Goal: Task Accomplishment & Management: Use online tool/utility

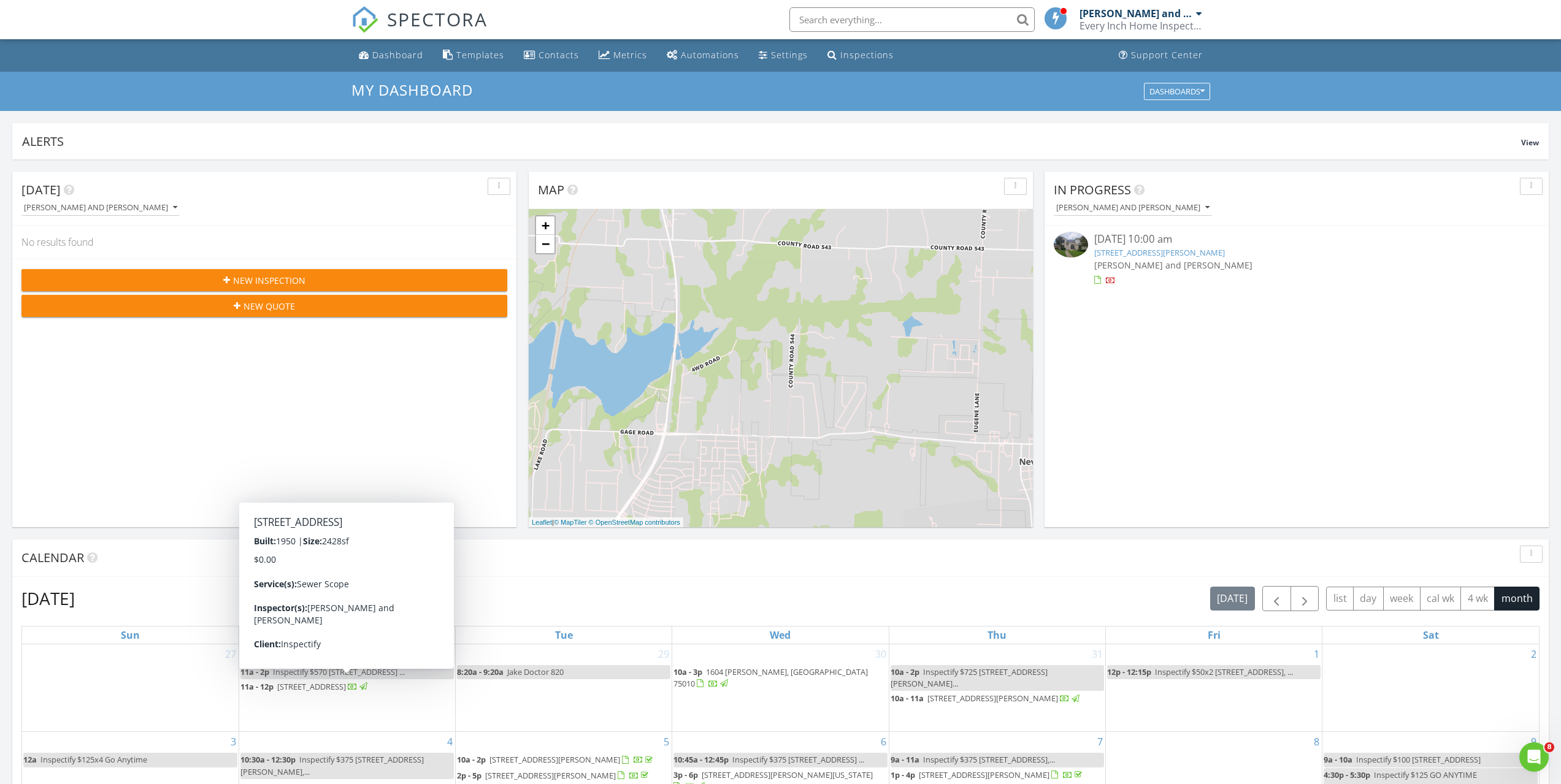
click at [344, 269] on div "New Inspection New Quote" at bounding box center [264, 292] width 504 height 68
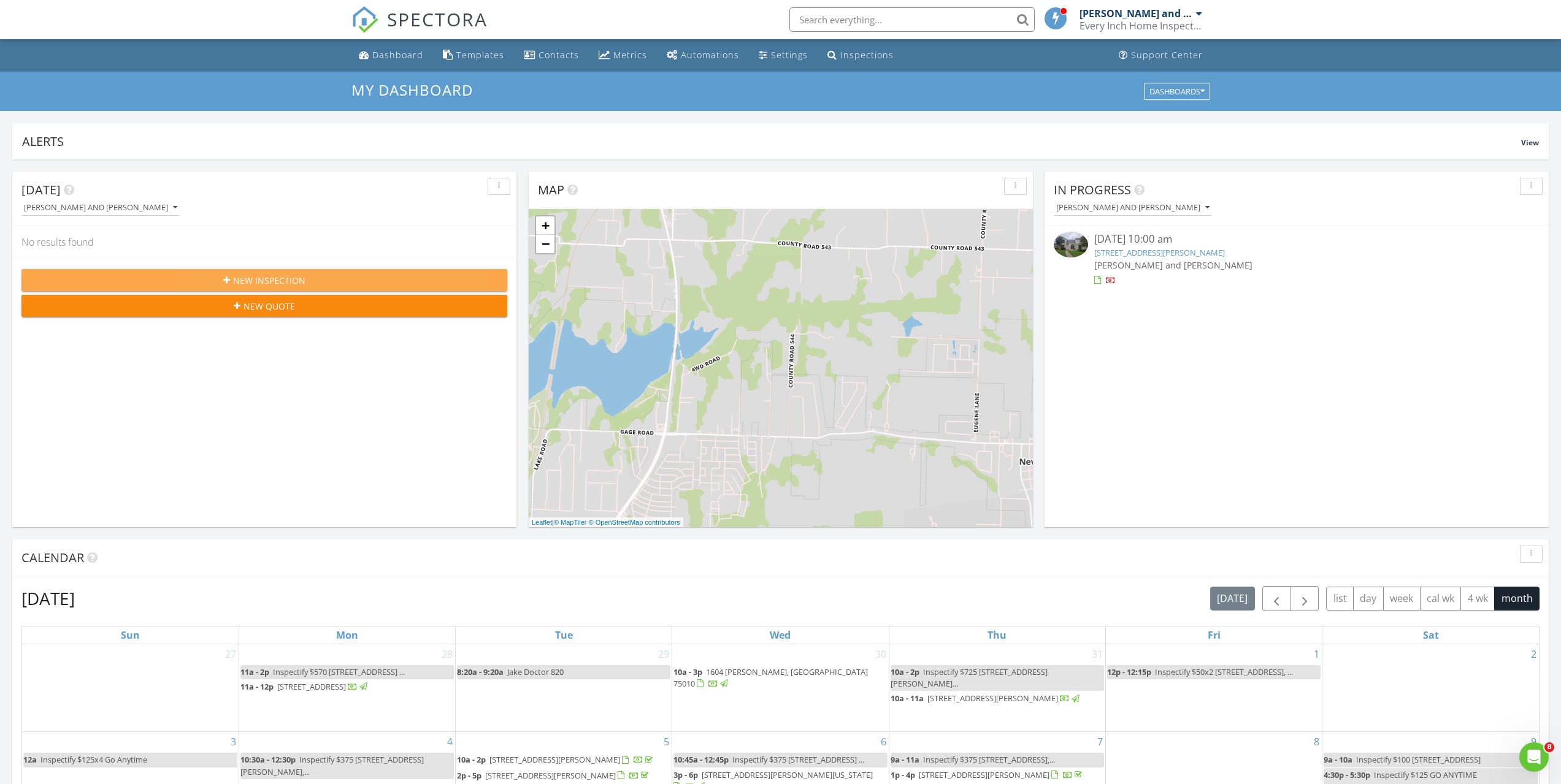
click at [349, 272] on button "New Inspection" at bounding box center [264, 280] width 486 height 22
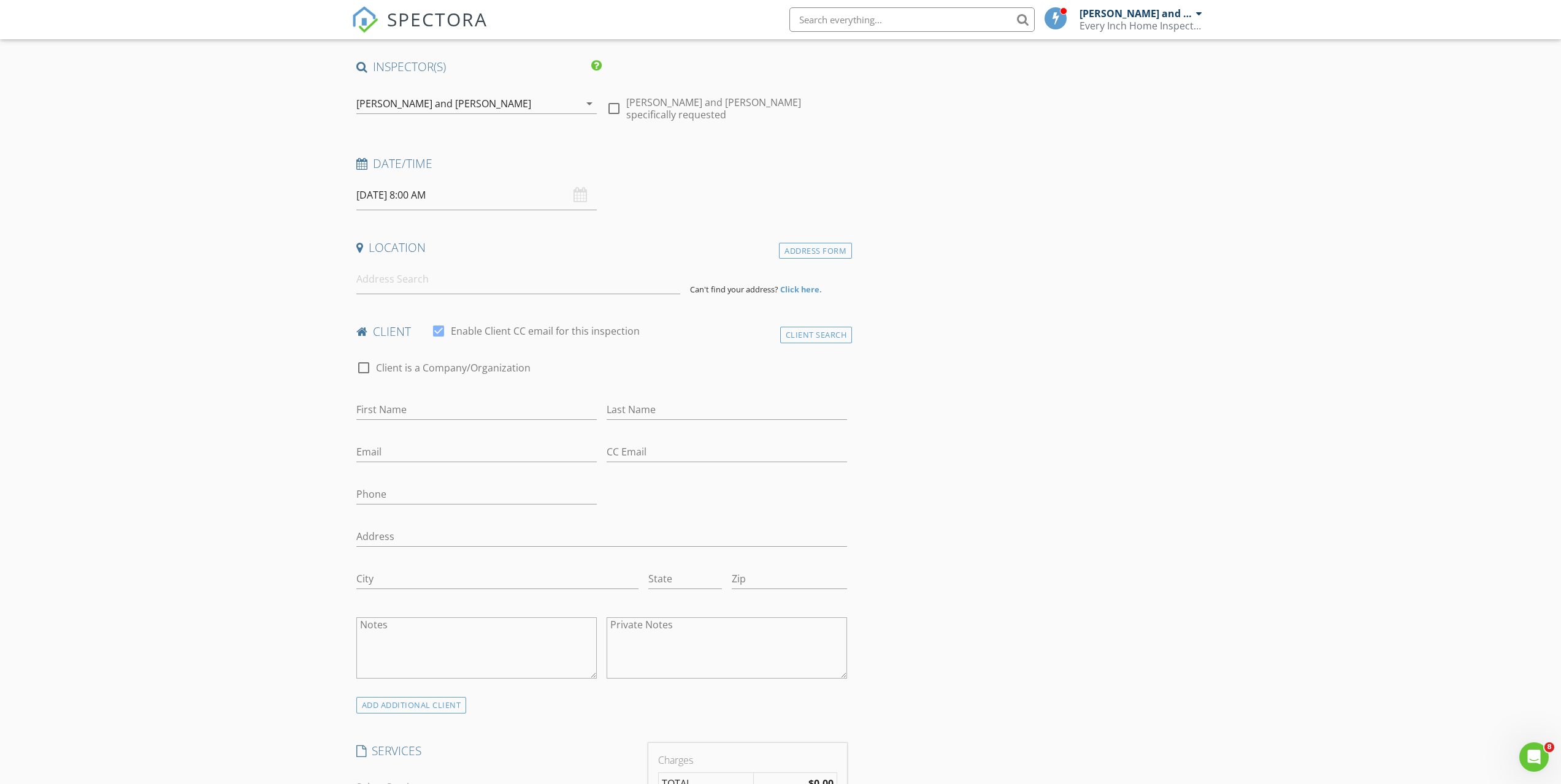
scroll to position [75, 0]
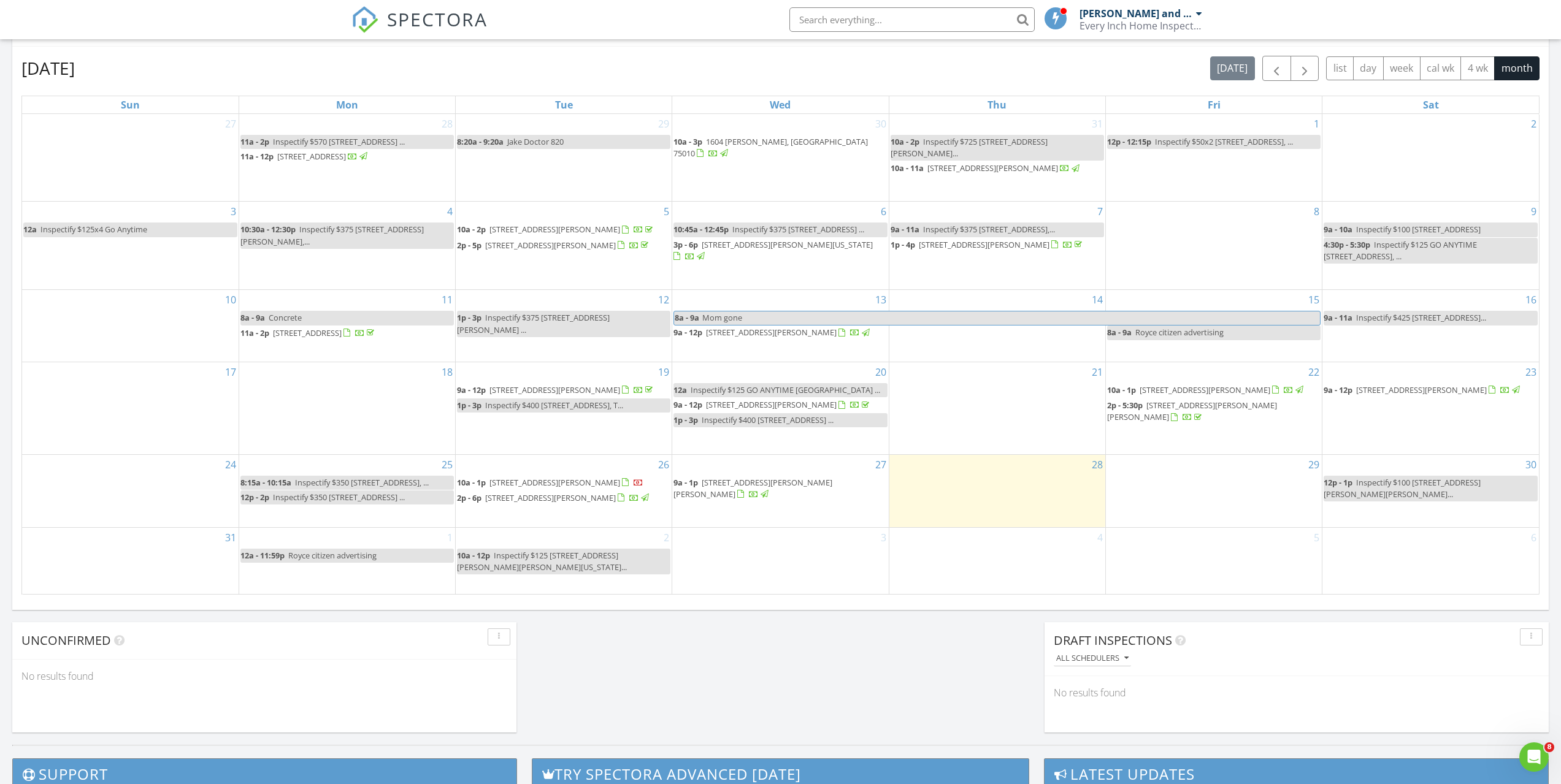
scroll to position [552, 0]
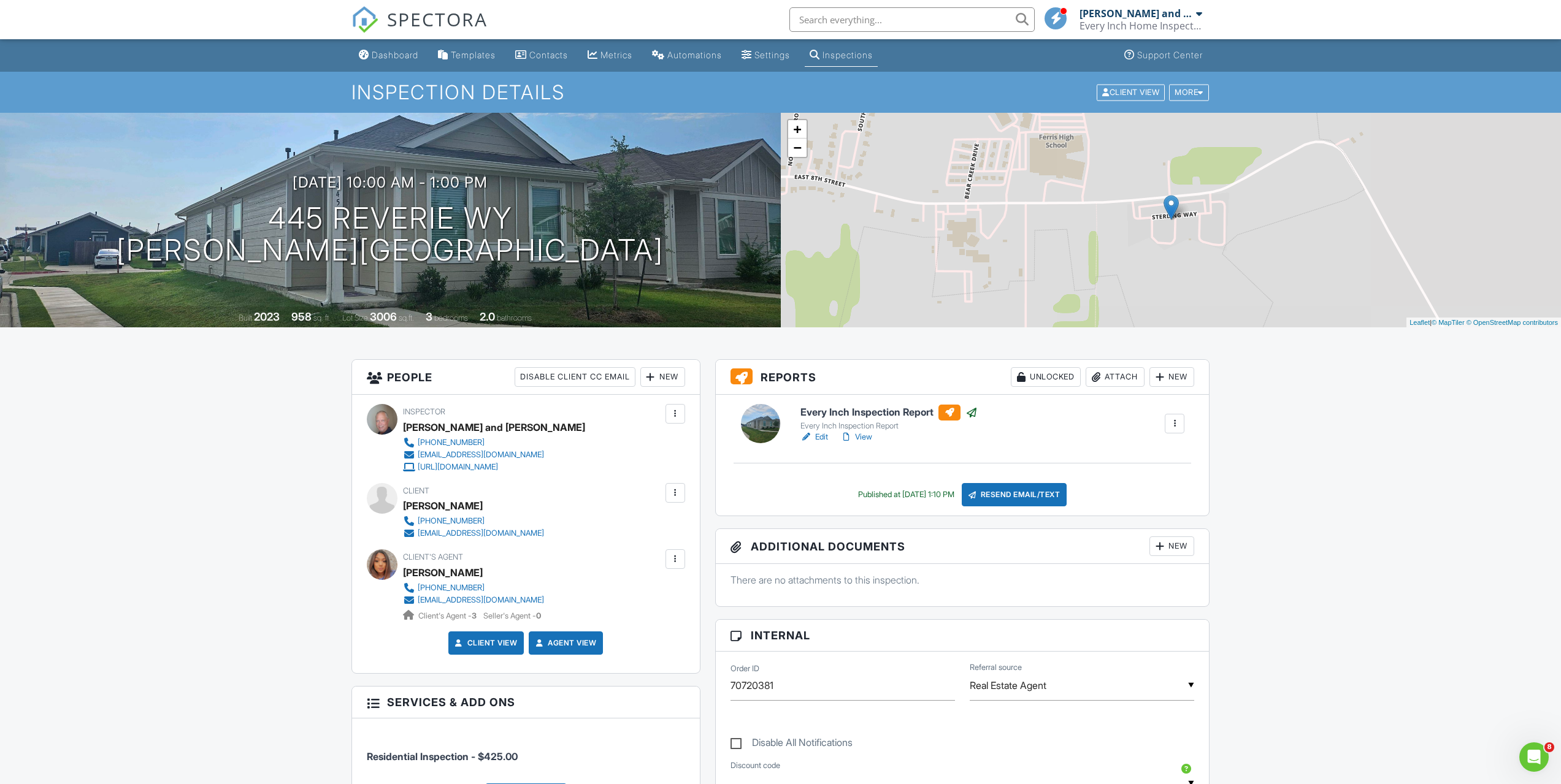
scroll to position [368, 0]
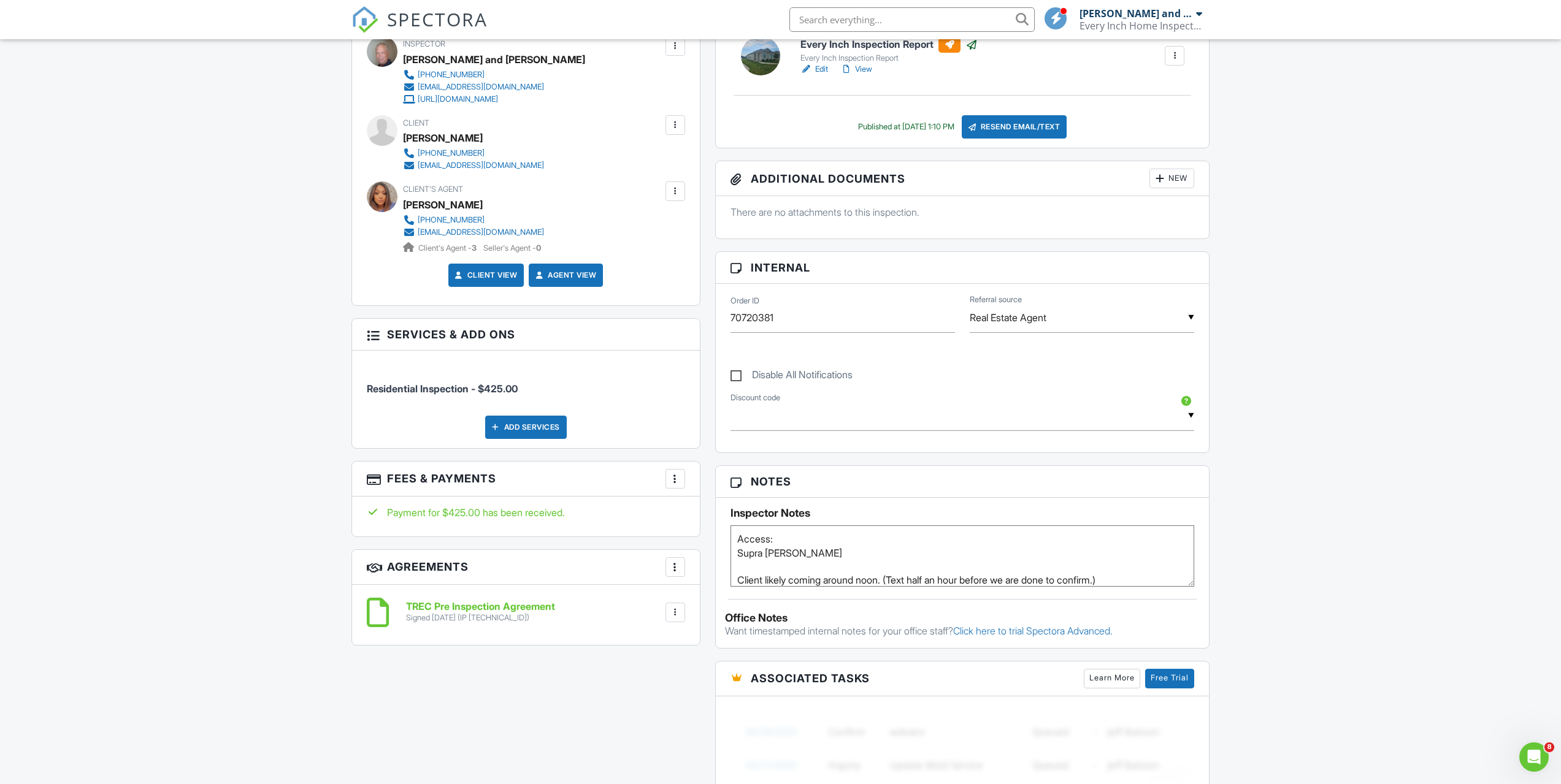
drag, startPoint x: 1340, startPoint y: 458, endPoint x: 1366, endPoint y: 693, distance: 236.4
click at [1368, 696] on div "Dashboard Templates Contacts Metrics Automations Settings Inspections Support C…" at bounding box center [780, 668] width 1561 height 1993
click at [1335, 552] on div "Dashboard Templates Contacts Metrics Automations Settings Inspections Support C…" at bounding box center [780, 668] width 1561 height 1993
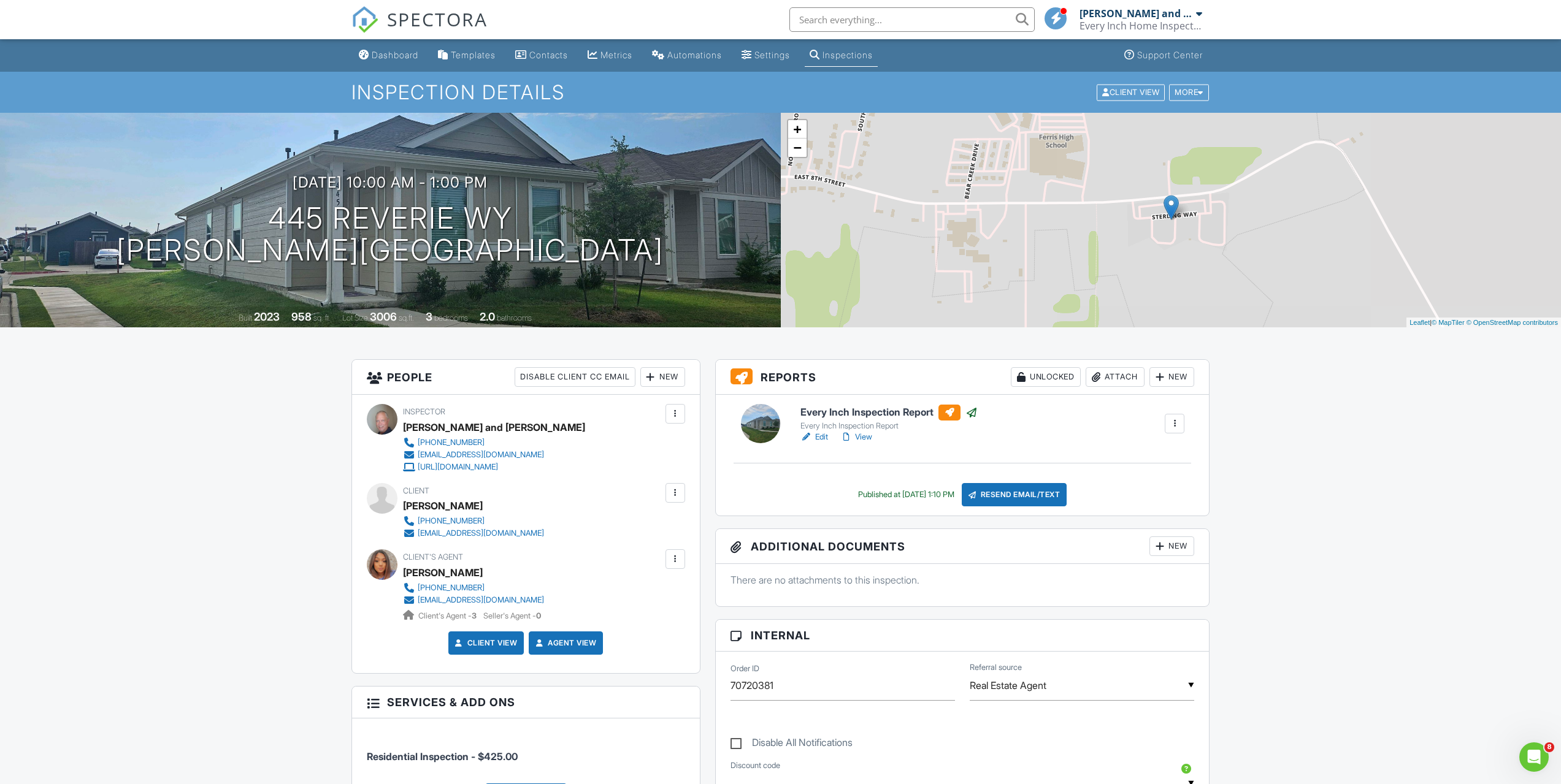
drag, startPoint x: 1343, startPoint y: 648, endPoint x: 1293, endPoint y: 372, distance: 280.5
